Goal: Information Seeking & Learning: Find specific page/section

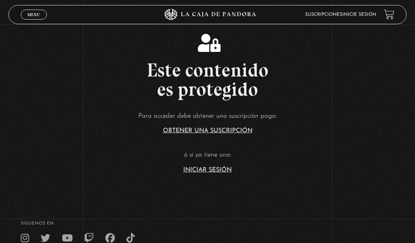
click at [198, 194] on section "Este contenido es protegido Para acceder debe obtener una suscripción paga: Obt…" at bounding box center [207, 97] width 415 height 194
click at [206, 173] on link "Iniciar Sesión" at bounding box center [207, 170] width 48 height 6
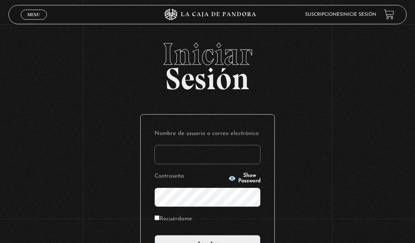
type input "quetzal0203@gmail.com"
click at [242, 242] on input "Acceder" at bounding box center [207, 244] width 106 height 19
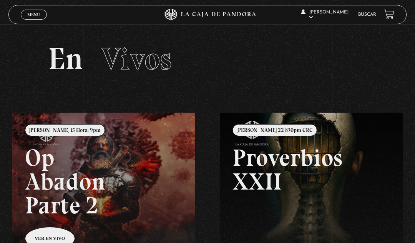
click at [367, 14] on link "Buscar" at bounding box center [367, 14] width 18 height 5
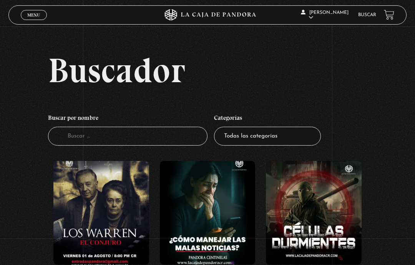
click at [161, 144] on input "Buscador" at bounding box center [127, 136] width 159 height 19
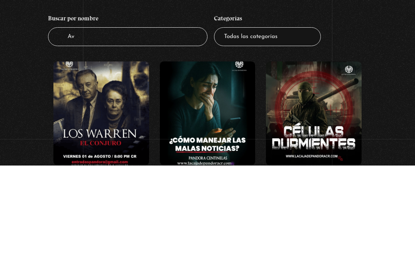
type input "A"
type input "Nave"
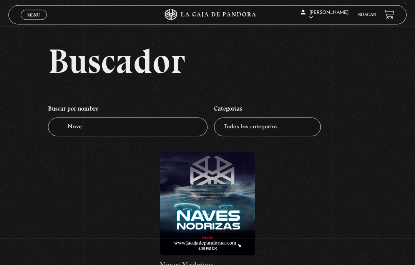
scroll to position [9, 0]
click at [221, 205] on figure at bounding box center [208, 204] width 96 height 104
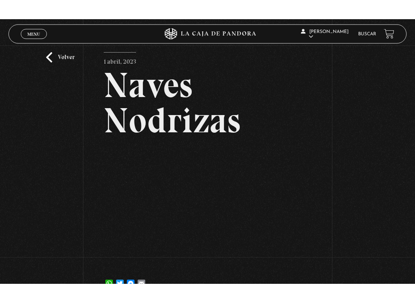
scroll to position [8, 0]
